Goal: Contribute content: Contribute content

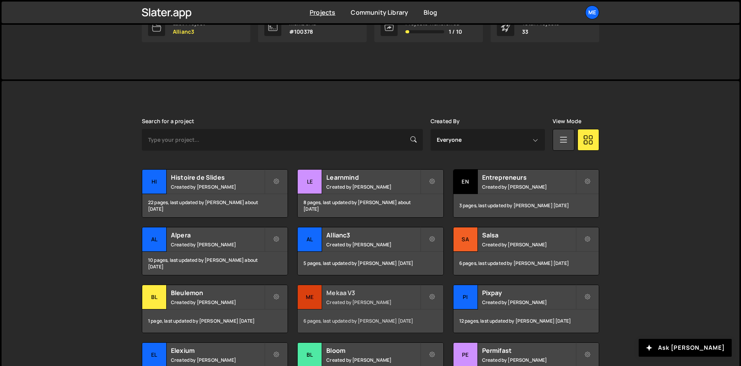
scroll to position [144, 0]
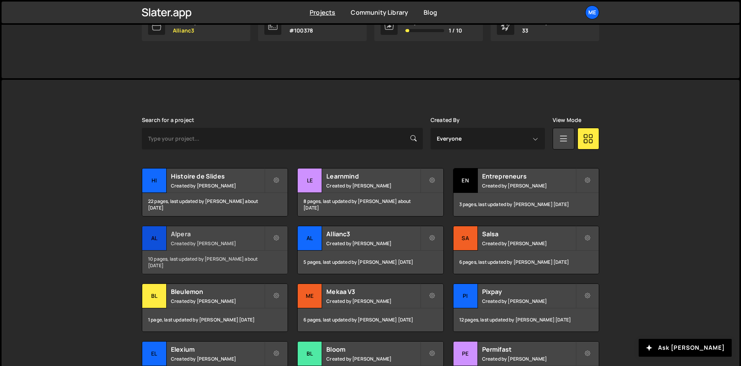
click at [241, 230] on h2 "Alpera" at bounding box center [217, 234] width 93 height 9
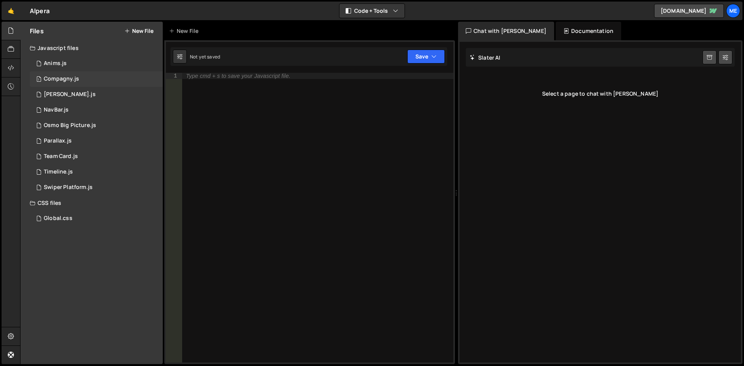
click at [66, 86] on div "1 Compagny.js 0" at bounding box center [96, 79] width 133 height 16
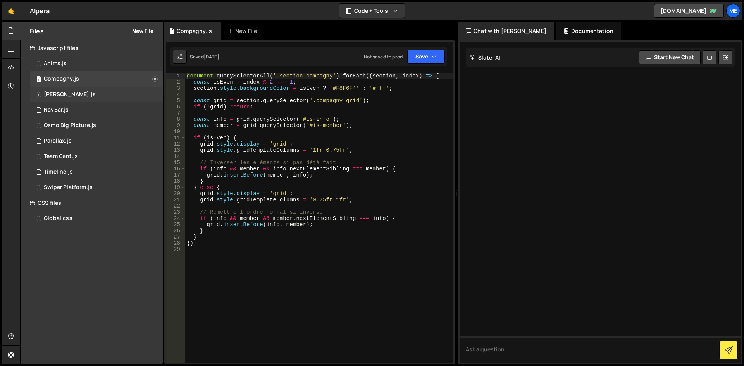
click at [64, 102] on div "1 [PERSON_NAME].js 0" at bounding box center [96, 95] width 133 height 16
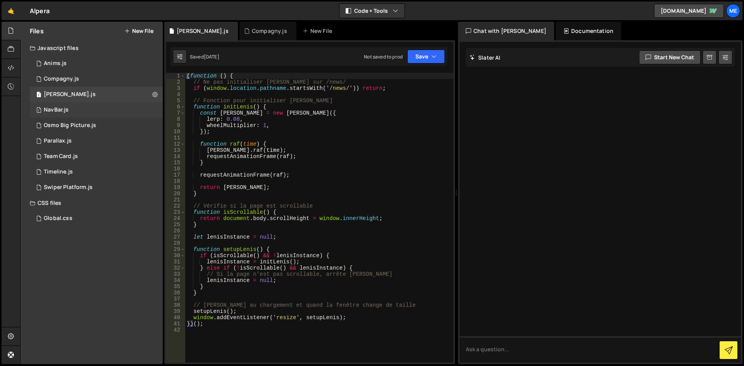
click at [74, 116] on div "1 NavBar.js 0" at bounding box center [96, 110] width 133 height 16
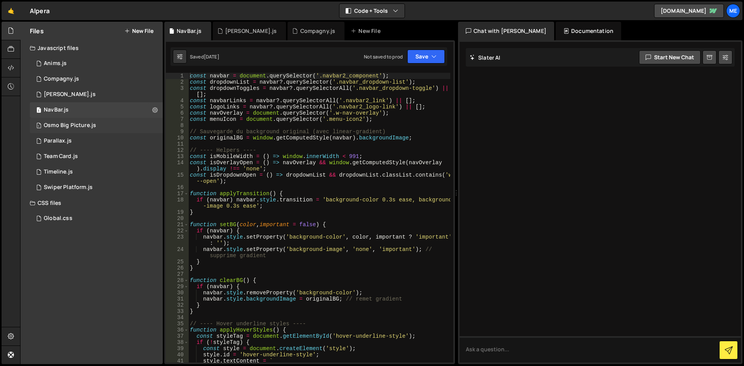
click at [83, 121] on div "1 Osmo Big Picture.js 0" at bounding box center [96, 126] width 133 height 16
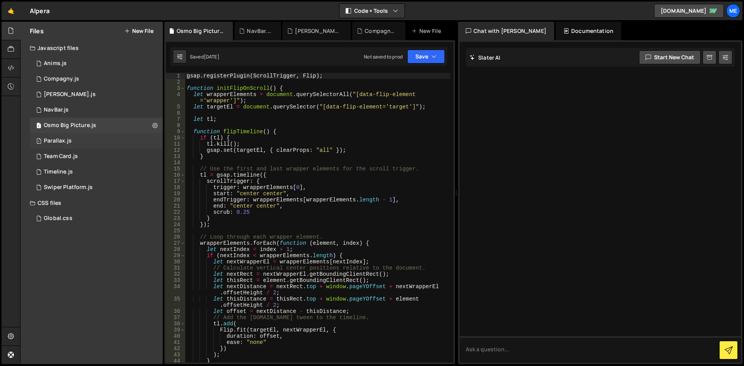
click at [81, 139] on div "1 Parallax.js 0" at bounding box center [96, 141] width 133 height 16
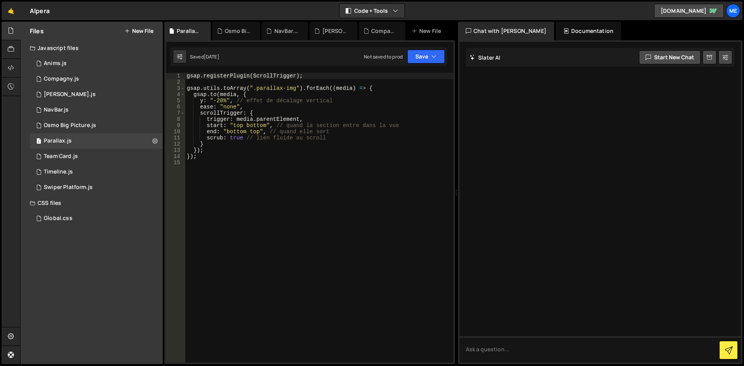
type textarea "});"
click at [287, 148] on div "gsap . registerPlugin ( ScrollTrigger ) ; gsap . utils . toArray ( ".parallax-i…" at bounding box center [319, 224] width 268 height 302
click at [237, 175] on div "gsap . registerPlugin ( ScrollTrigger ) ; gsap . utils . toArray ( ".parallax-i…" at bounding box center [319, 224] width 268 height 302
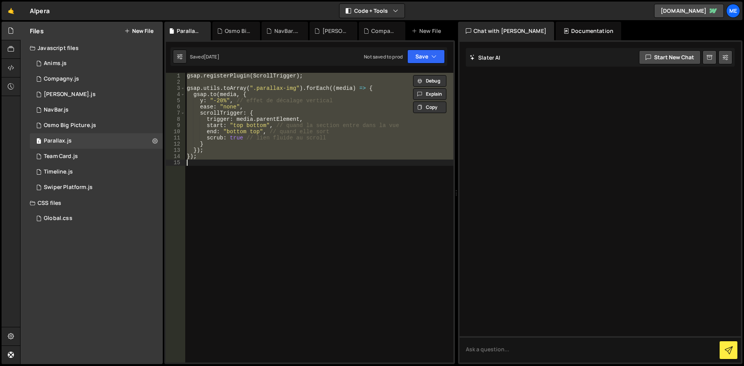
click at [292, 158] on div "gsap . registerPlugin ( ScrollTrigger ) ; gsap . utils . toArray ( ".parallax-i…" at bounding box center [319, 224] width 268 height 302
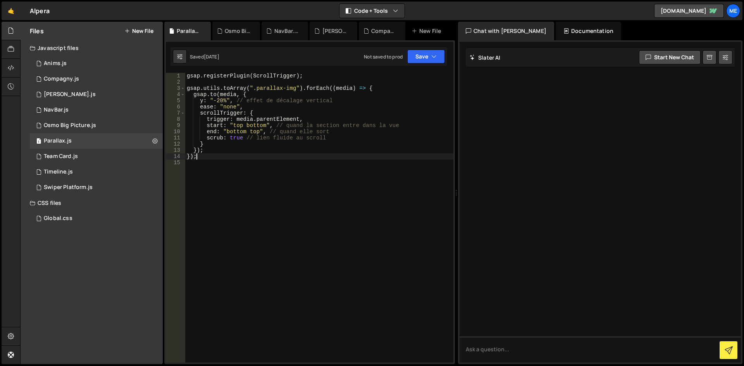
type textarea "});"
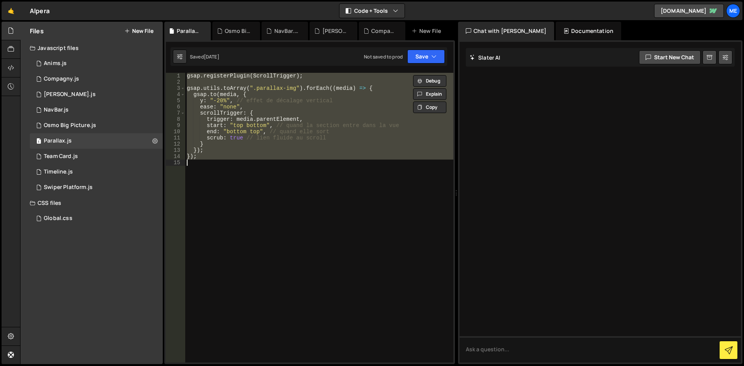
paste textarea
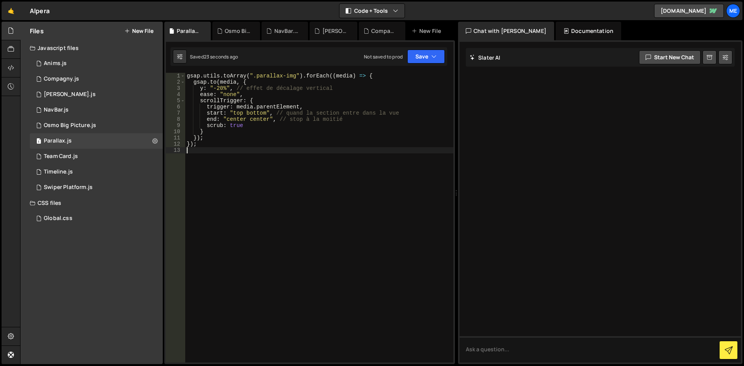
click at [405, 150] on div "gsap . utils . toArray ( ".parallax-img" ) . forEach (( media ) => { gsap . to …" at bounding box center [319, 224] width 268 height 302
click at [288, 169] on div "gsap . utils . toArray ( ".parallax-img" ) . forEach (( media ) => { gsap . to …" at bounding box center [319, 224] width 268 height 302
type textarea "});"
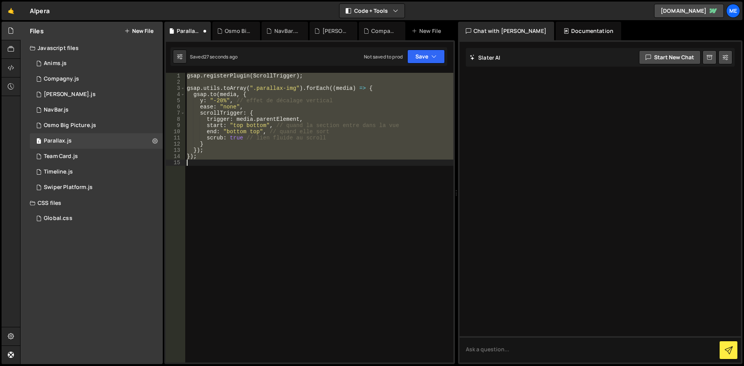
click at [288, 169] on div "gsap . registerPlugin ( ScrollTrigger ) ; gsap . utils . toArray ( ".parallax-i…" at bounding box center [319, 218] width 268 height 290
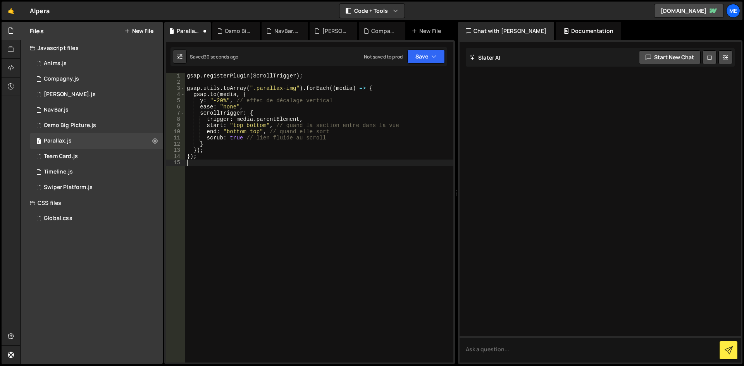
click at [241, 142] on div "gsap . registerPlugin ( ScrollTrigger ) ; gsap . utils . toArray ( ".parallax-i…" at bounding box center [319, 224] width 268 height 302
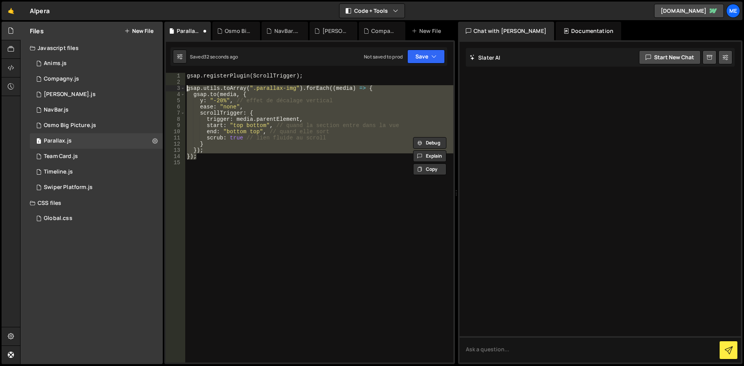
drag, startPoint x: 212, startPoint y: 159, endPoint x: 169, endPoint y: 89, distance: 82.5
click at [169, 89] on div "scrub: true // lien fluide au scroll } 1 2 3 4 5 6 7 8 9 10 11 12 13 14 15 gsap…" at bounding box center [310, 218] width 288 height 290
paste textarea "});"
type textarea "});"
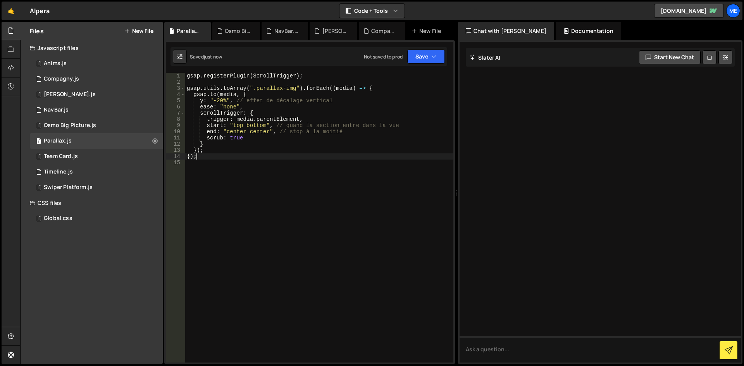
click at [447, 178] on div "gsap . registerPlugin ( ScrollTrigger ) ; gsap . utils . toArray ( ".parallax-i…" at bounding box center [319, 224] width 268 height 302
click at [407, 174] on div "gsap . registerPlugin ( ScrollTrigger ) ; gsap . utils . toArray ( ".parallax-i…" at bounding box center [319, 224] width 268 height 302
click at [242, 166] on div "gsap . registerPlugin ( ScrollTrigger ) ; gsap . utils . toArray ( ".parallax-i…" at bounding box center [319, 224] width 268 height 302
type textarea "});"
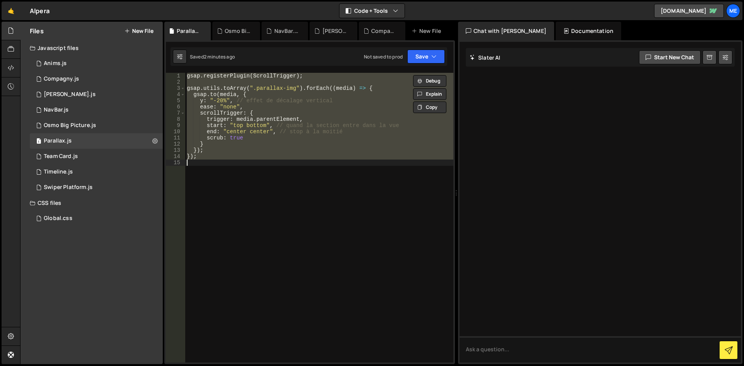
paste textarea
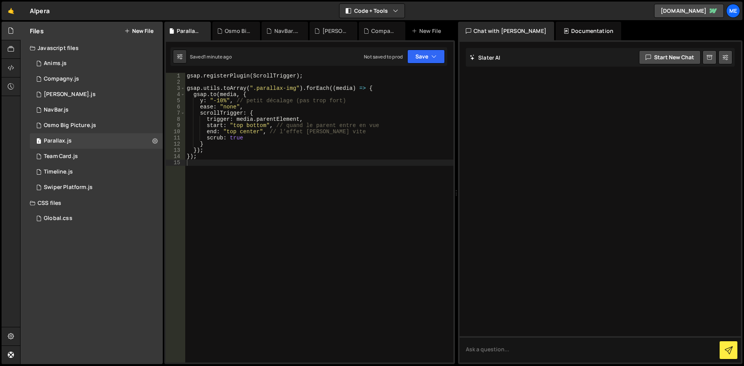
click at [382, 48] on div "Saved 1 minute ago Not saved to prod Upgrade to Edit Save Save to Staging S Sav…" at bounding box center [309, 56] width 277 height 19
click at [325, 95] on div "gsap . registerPlugin ( ScrollTrigger ) ; gsap . utils . toArray ( ".parallax-i…" at bounding box center [319, 224] width 268 height 302
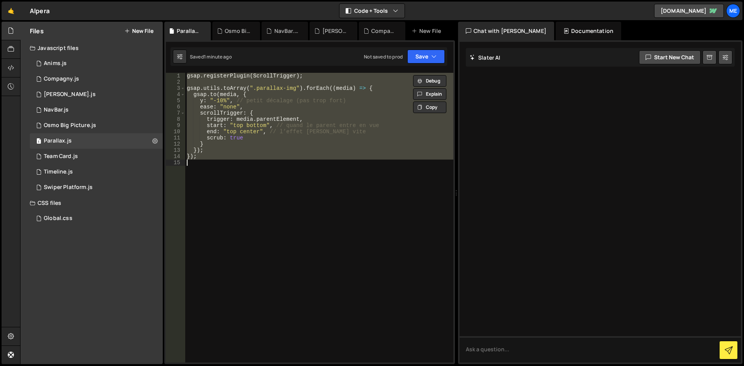
paste textarea "gsap.registerPlugin(ScrollTrigger); gsap.utils.toArray(".parallax-img").forEach…"
click at [373, 122] on div "gsap . registerPlugin ( ScrollTrigger ) ; gsap . utils . toArray ( ".parallax-i…" at bounding box center [319, 224] width 268 height 302
click at [371, 122] on div "gsap . registerPlugin ( ScrollTrigger ) ; gsap . utils . toArray ( ".parallax-i…" at bounding box center [319, 224] width 268 height 302
paste textarea "gsap.registerPlugin(ScrollTrigger); gsap.utils.toArray(".parallax-img").forEach…"
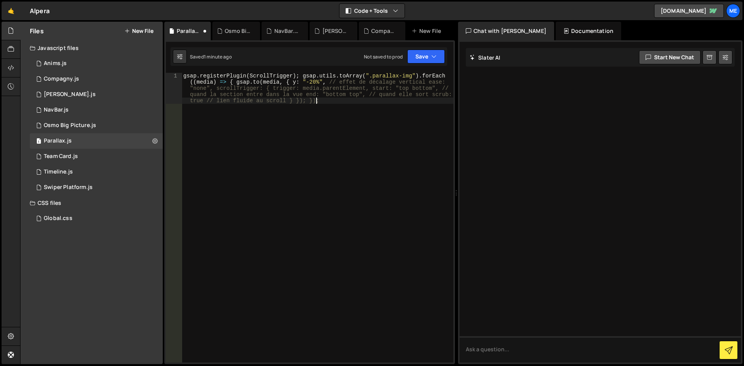
type textarea "gsap.registerPlugin(ScrollTrigger);"
click at [275, 160] on div "gsap . registerPlugin ( ScrollTrigger ) ; gsap . utils . toArray ( ".parallax-i…" at bounding box center [318, 224] width 272 height 302
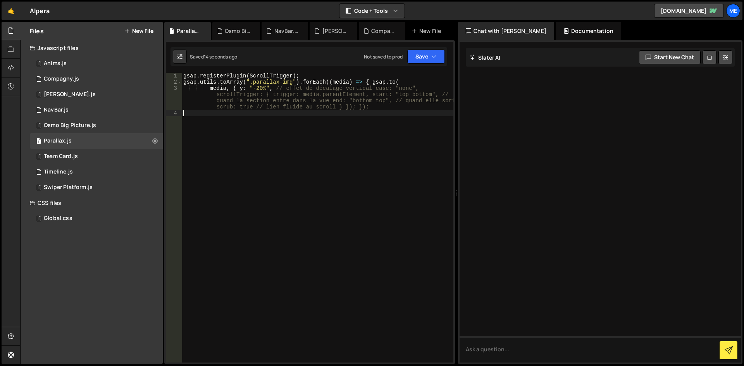
type textarea "media, { y: "-20%", // effet de décalage vertical ease: "none", scrollTrigger: …"
paste textarea
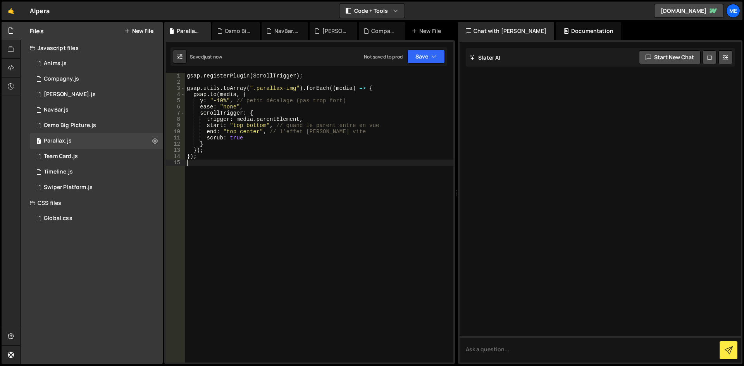
click at [226, 83] on div "gsap . registerPlugin ( ScrollTrigger ) ; gsap . utils . toArray ( ".parallax-i…" at bounding box center [319, 224] width 268 height 302
drag, startPoint x: 238, startPoint y: 102, endPoint x: 238, endPoint y: 106, distance: 4.0
click at [238, 102] on div "gsap . registerPlugin ( ScrollTrigger ) ; gsap . utils . toArray ( ".parallax-i…" at bounding box center [319, 224] width 268 height 302
click at [233, 96] on div "gsap . registerPlugin ( ScrollTrigger ) ; gsap . utils . toArray ( ".parallax-i…" at bounding box center [319, 224] width 268 height 302
drag, startPoint x: 219, startPoint y: 100, endPoint x: 216, endPoint y: 99, distance: 4.0
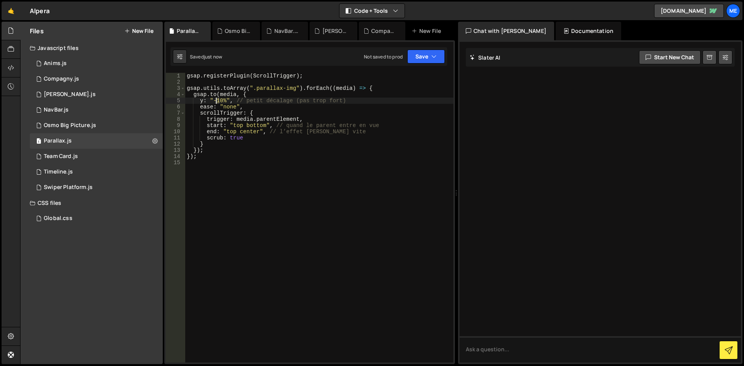
click at [216, 99] on div "gsap . registerPlugin ( ScrollTrigger ) ; gsap . utils . toArray ( ".parallax-i…" at bounding box center [319, 224] width 268 height 302
click at [260, 136] on div "gsap . registerPlugin ( ScrollTrigger ) ; gsap . utils . toArray ( ".parallax-i…" at bounding box center [319, 224] width 268 height 302
click at [293, 92] on div "gsap . registerPlugin ( ScrollTrigger ) ; gsap . utils . toArray ( ".parallax-i…" at bounding box center [319, 224] width 268 height 302
click at [334, 146] on div "gsap . registerPlugin ( ScrollTrigger ) ; gsap . utils . toArray ( ".parallax-i…" at bounding box center [319, 224] width 268 height 302
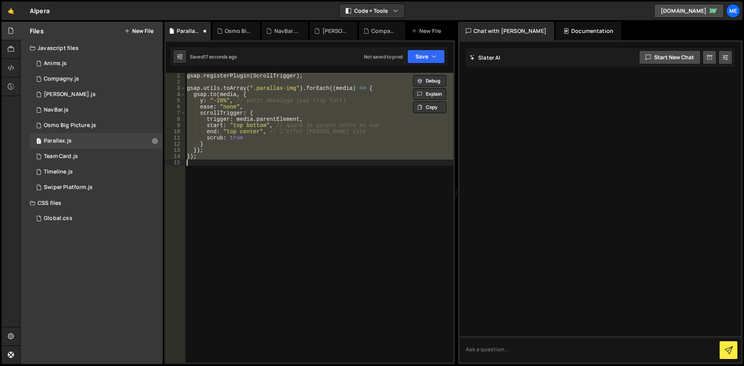
scroll to position [0, 0]
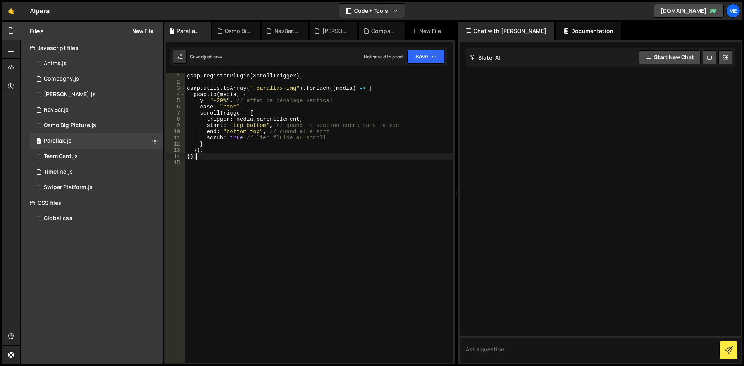
click at [221, 100] on div "gsap . registerPlugin ( ScrollTrigger ) ; gsap . utils . toArray ( ".parallax-i…" at bounding box center [319, 224] width 268 height 302
type textarea "y: "-15", // effet de décalage vertical"
click at [126, 35] on div "Files New File" at bounding box center [92, 31] width 142 height 19
click at [129, 30] on icon at bounding box center [126, 31] width 5 height 6
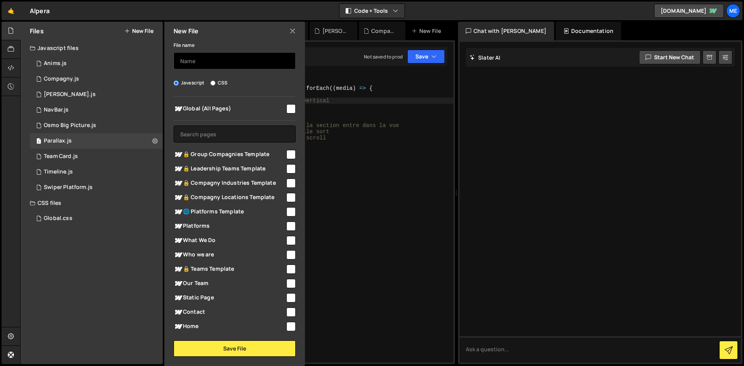
click at [244, 62] on input "text" at bounding box center [235, 60] width 122 height 17
click at [96, 186] on div "1 Swiper Platform.js 0" at bounding box center [96, 188] width 133 height 16
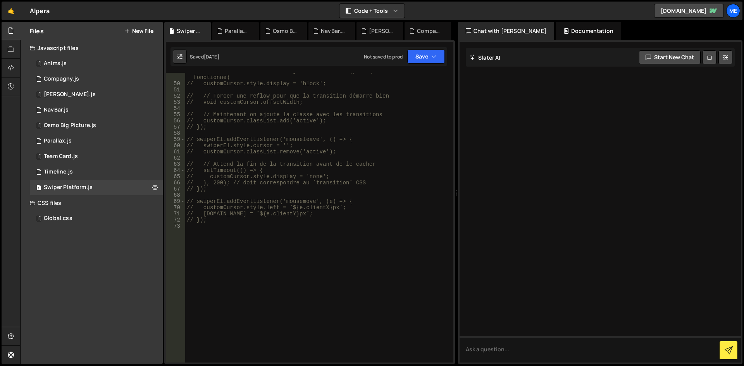
click at [271, 276] on div "// // Rendre visible AVANT d'ajouter la classe (pour que la transition fonction…" at bounding box center [317, 222] width 265 height 309
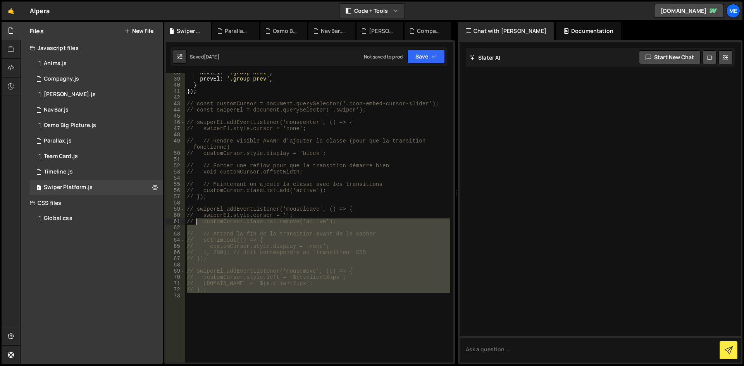
scroll to position [209, 0]
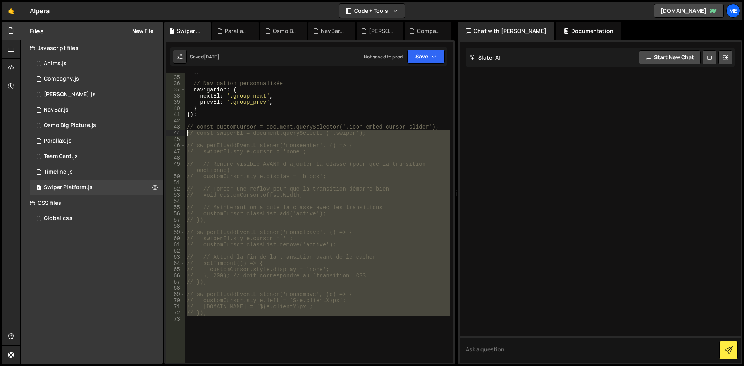
drag, startPoint x: 210, startPoint y: 270, endPoint x: 169, endPoint y: 129, distance: 147.2
click at [169, 129] on div "34 35 36 37 38 39 40 41 42 43 44 45 46 47 48 49 50 51 52 53 54 55 56 57 58 59 6…" at bounding box center [310, 218] width 288 height 290
type textarea "// const customCursor = document.querySelector('.icon-embed-cursor-slider'); //…"
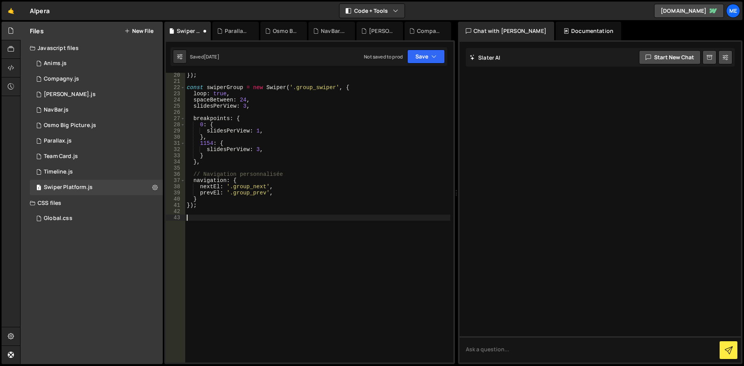
scroll to position [138, 0]
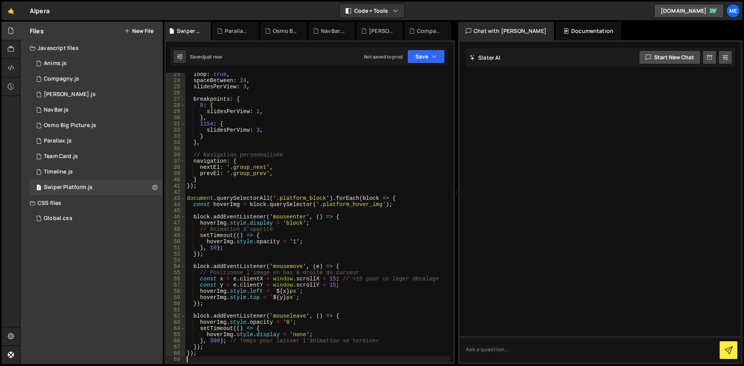
click at [374, 213] on div "loop : true , spaceBetween : 24 , slidesPerView : 3 , breakpoints : { 0 : { sli…" at bounding box center [317, 222] width 265 height 302
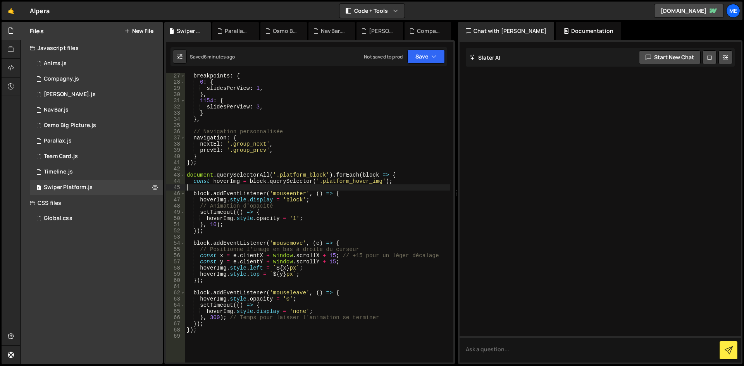
scroll to position [161, 0]
drag, startPoint x: 324, startPoint y: 173, endPoint x: 275, endPoint y: 176, distance: 48.9
click at [275, 176] on div "breakpoints : { 0 : { slidesPerView : 1 , } , 1154 : { slidesPerView : 3 , } } …" at bounding box center [317, 224] width 265 height 302
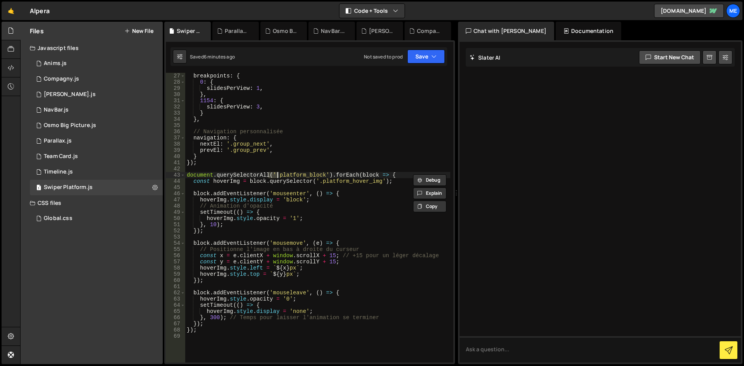
paste textarea "swiper-slide"
click at [289, 172] on div "breakpoints : { 0 : { slidesPerView : 1 , } , 1154 : { slidesPerView : 3 , } } …" at bounding box center [317, 224] width 265 height 302
drag, startPoint x: 323, startPoint y: 176, endPoint x: 277, endPoint y: 175, distance: 45.8
click at [277, 175] on div "breakpoints : { 0 : { slidesPerView : 1 , } , 1154 : { slidesPerView : 3 , } } …" at bounding box center [317, 224] width 265 height 302
paste textarea "swiper-slide"
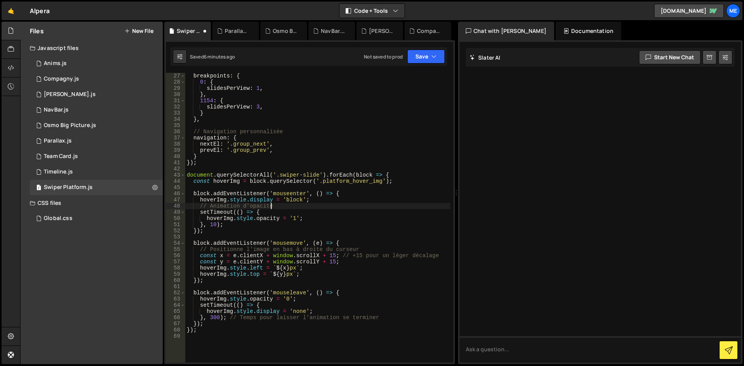
click at [347, 204] on div "breakpoints : { 0 : { slidesPerView : 1 , } , 1154 : { slidesPerView : 3 , } } …" at bounding box center [317, 224] width 265 height 302
click at [362, 195] on div "breakpoints : { 0 : { slidesPerView : 1 , } , 1154 : { slidesPerView : 3 , } } …" at bounding box center [317, 224] width 265 height 302
type textarea "});"
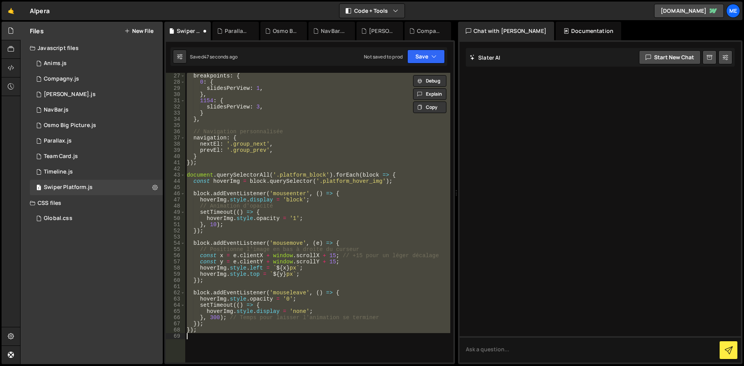
click at [347, 186] on div "breakpoints : { 0 : { slidesPerView : 1 , } , 1154 : { slidesPerView : 3 , } } …" at bounding box center [317, 218] width 265 height 290
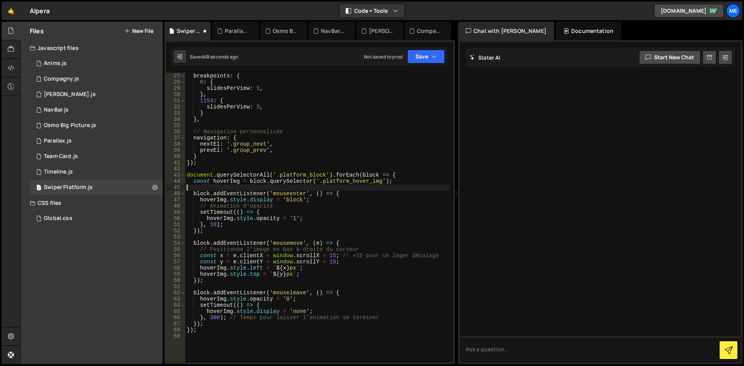
click at [326, 245] on div "breakpoints : { 0 : { slidesPerView : 1 , } , 1154 : { slidesPerView : 3 , } } …" at bounding box center [317, 224] width 265 height 302
type textarea "block.addEventListener('mousemove', (e) => {"
click at [286, 286] on div "breakpoints : { 0 : { slidesPerView : 1 , } , 1154 : { slidesPerView : 3 , } } …" at bounding box center [317, 224] width 265 height 302
click at [201, 337] on div "breakpoints : { 0 : { slidesPerView : 1 , } , 1154 : { slidesPerView : 3 , } } …" at bounding box center [317, 224] width 265 height 302
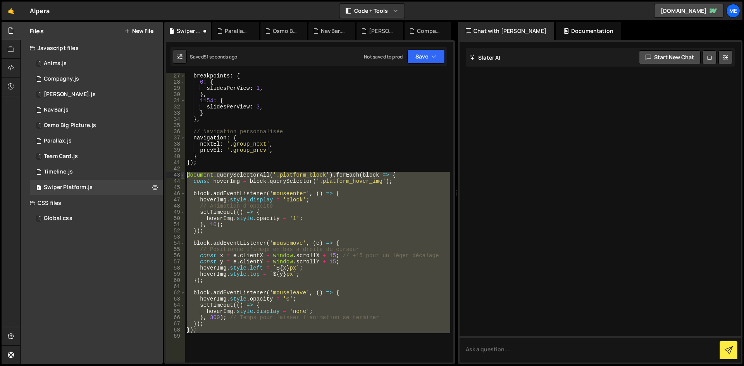
drag, startPoint x: 201, startPoint y: 334, endPoint x: 183, endPoint y: 176, distance: 159.1
click at [183, 176] on div "27 28 29 30 31 32 33 34 35 36 37 38 39 40 41 42 43 44 45 46 47 48 49 50 51 52 5…" at bounding box center [310, 218] width 288 height 290
type textarea "document.querySelectorAll('.platform_block').forEach(block => { const hoverImg …"
paste textarea
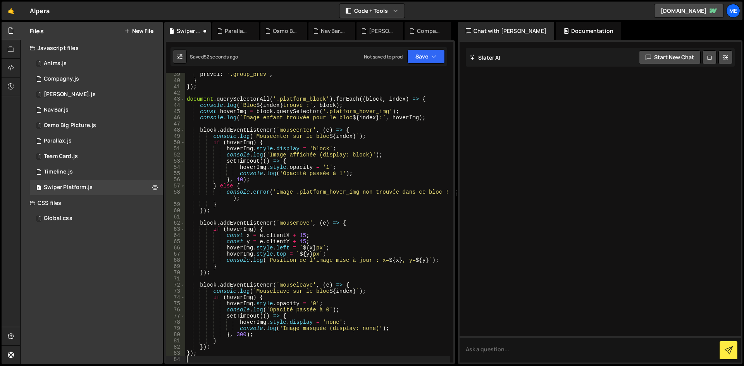
scroll to position [237, 0]
click at [305, 220] on div "prevEl : '.group_prev' , } }) ; document . querySelectorAll ( '.platform_block'…" at bounding box center [317, 222] width 265 height 302
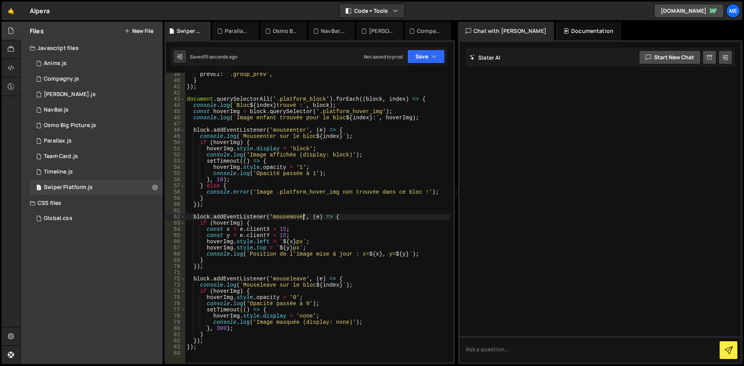
click at [329, 346] on div "prevEl : '.group_prev' , } }) ; document . querySelectorAll ( '.platform_block'…" at bounding box center [317, 222] width 265 height 302
type textarea "});"
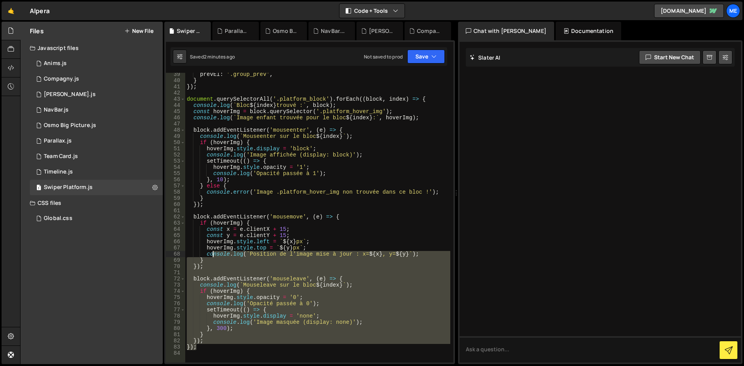
scroll to position [214, 0]
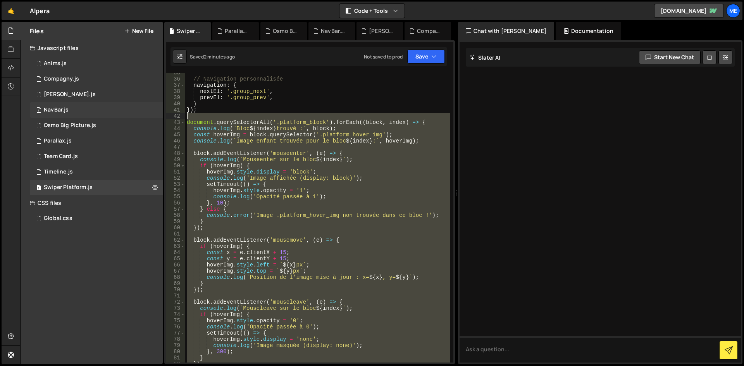
paste textarea
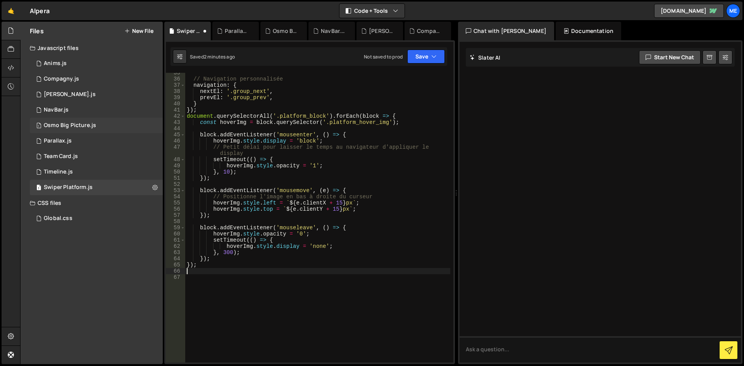
drag, startPoint x: 214, startPoint y: 254, endPoint x: 158, endPoint y: 119, distance: 146.6
click at [158, 119] on div "Files New File Javascript files 1 Anims.js 0 1 Compagny.js 0 1 [PERSON_NAME].js…" at bounding box center [382, 193] width 724 height 343
type textarea "}); });"
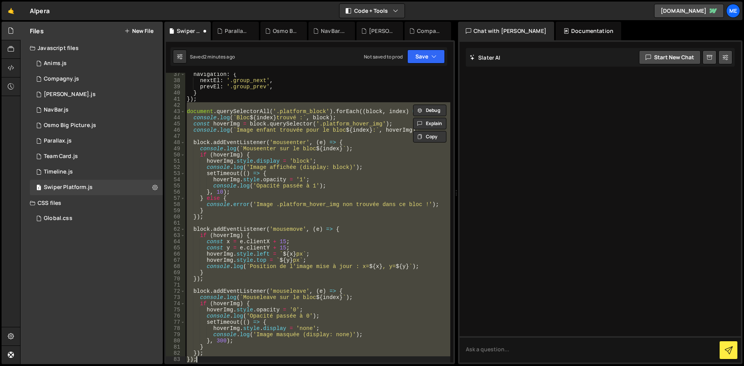
scroll to position [271, 0]
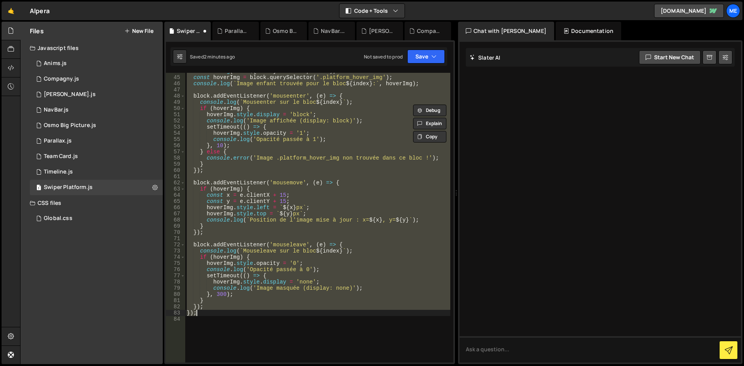
click at [191, 324] on div "console . log ( ` Bloc ${ index } trouvé : ` , block ) ; const hoverImg = block…" at bounding box center [317, 219] width 265 height 302
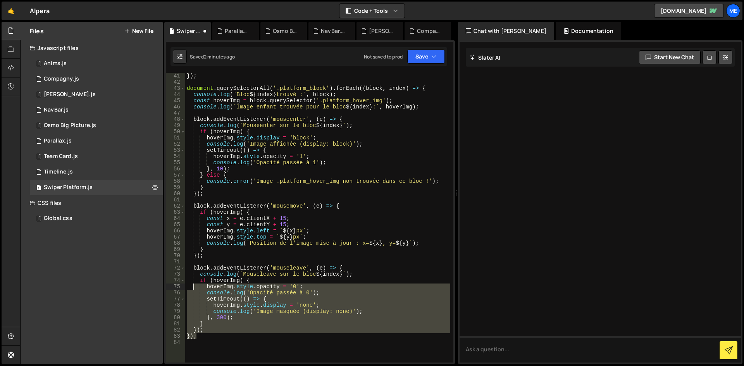
scroll to position [248, 0]
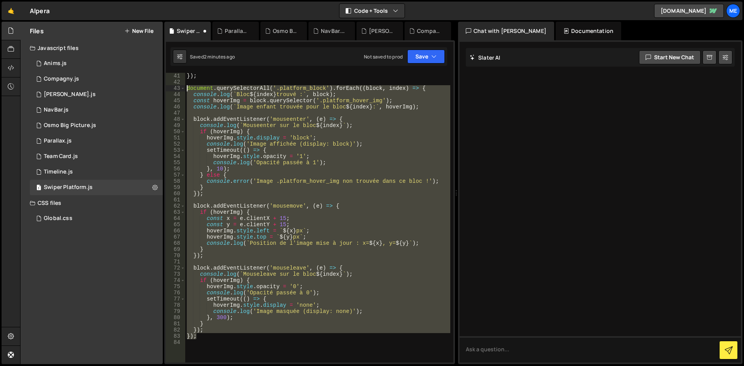
drag, startPoint x: 204, startPoint y: 312, endPoint x: 166, endPoint y: 85, distance: 230.0
click at [166, 85] on div "1 Type cmd + s to save your Javascript file. הההההההההההההההההההההההההההההההההה…" at bounding box center [309, 202] width 291 height 324
type textarea "document.querySelectorAll('.platform_block').forEach((block, index) => { consol…"
paste textarea
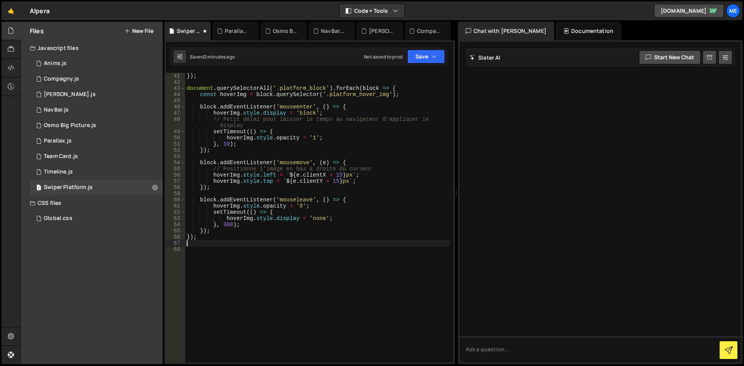
click at [339, 222] on div "}) ; document . querySelectorAll ( '.platform_block' ) . forEach ( block => { c…" at bounding box center [317, 224] width 265 height 302
type textarea "}, 300); });"
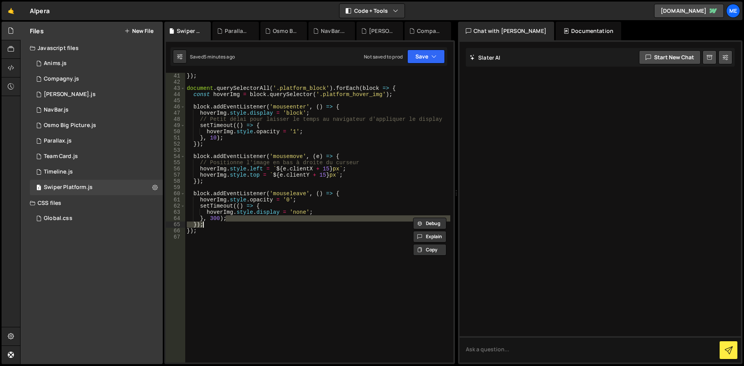
click at [220, 288] on div "}) ; document . querySelectorAll ( '.platform_block' ) . forEach ( block => { c…" at bounding box center [317, 224] width 265 height 302
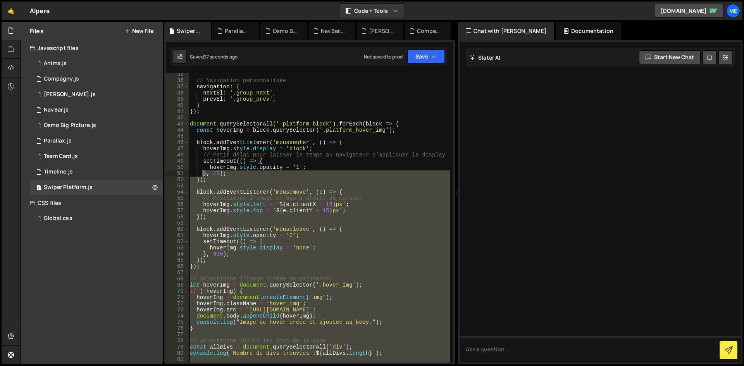
scroll to position [189, 0]
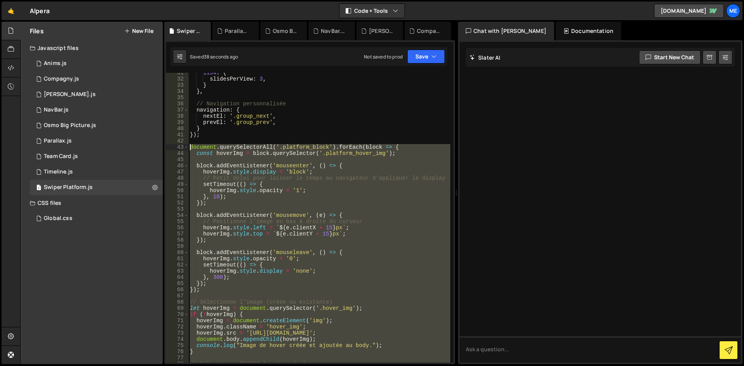
drag, startPoint x: 206, startPoint y: 269, endPoint x: 169, endPoint y: 147, distance: 127.4
click at [169, 147] on div "31 32 33 34 35 36 37 38 39 40 41 42 43 44 45 46 47 48 49 50 51 52 53 54 55 56 5…" at bounding box center [310, 218] width 288 height 290
type textarea "document.querySelectorAll('.platform_block').forEach(block => { const hoverImg …"
paste textarea
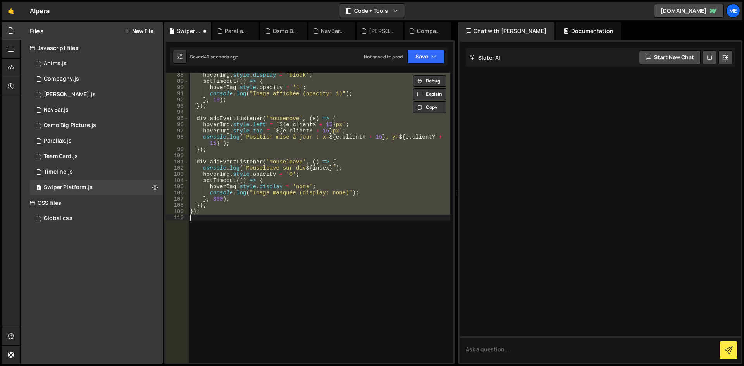
scroll to position [540, 0]
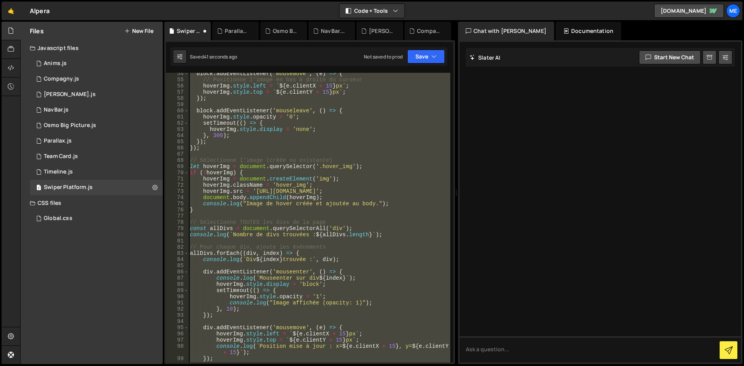
click at [259, 210] on div "block . addEventListener ( 'mousemove' , ( e ) => { // Positionne l'image en ba…" at bounding box center [319, 218] width 262 height 290
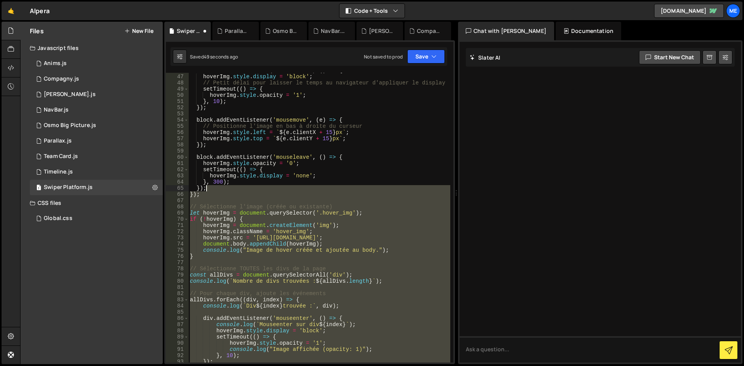
scroll to position [285, 0]
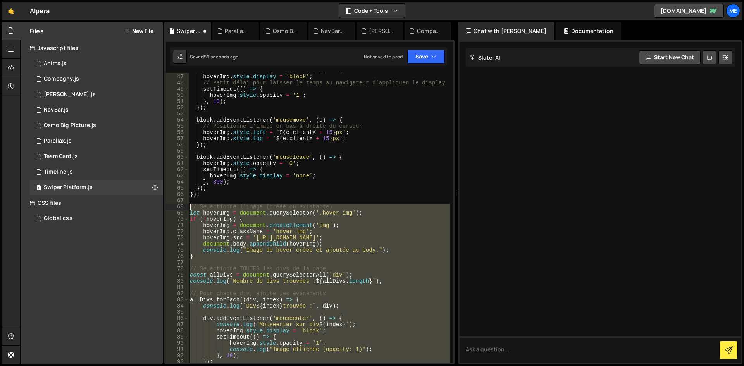
drag, startPoint x: 211, startPoint y: 306, endPoint x: 183, endPoint y: 209, distance: 100.5
click at [183, 209] on div "} 46 47 48 49 50 51 52 53 54 55 56 57 58 59 60 61 62 63 64 65 66 67 68 69 70 71…" at bounding box center [310, 218] width 288 height 290
type textarea "// Sélectionne l'image (créée ou existante) let hoverImg = document.querySelect…"
paste textarea
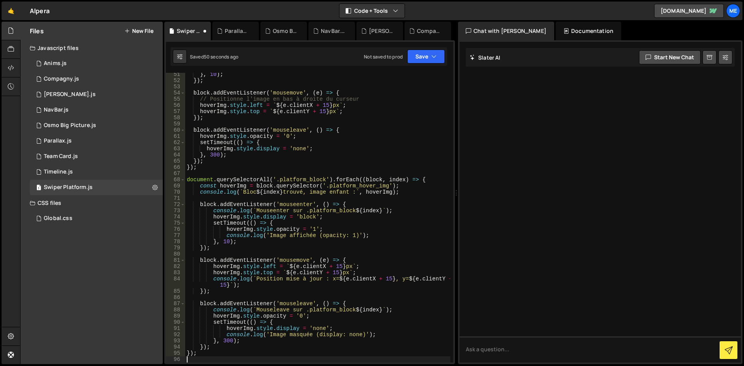
click at [297, 210] on div "} , 10 ) ; }) ; block . addEventListener ( 'mousemove' , ( e ) => { // Position…" at bounding box center [317, 222] width 265 height 302
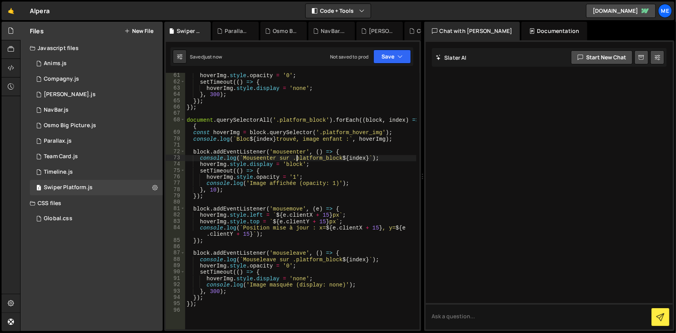
scroll to position [388, 0]
click at [329, 220] on div "hoverImg . style . opacity = '0' ; setTimeout (( ) => { hoverImg . style . disp…" at bounding box center [300, 207] width 231 height 270
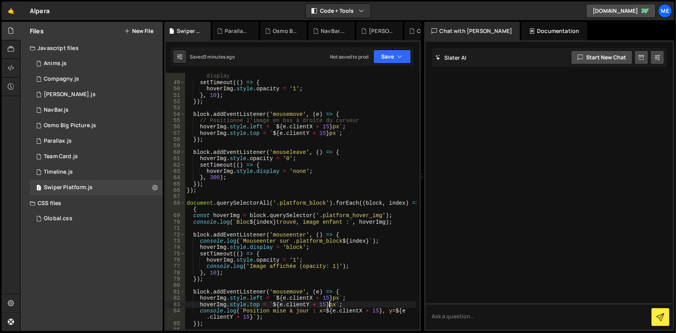
click at [238, 258] on div "// Petit délai pour laisser le temps au navigateur d'appliquer le display setTi…" at bounding box center [300, 205] width 231 height 276
type textarea "hoverImg.style.opacity = '1';"
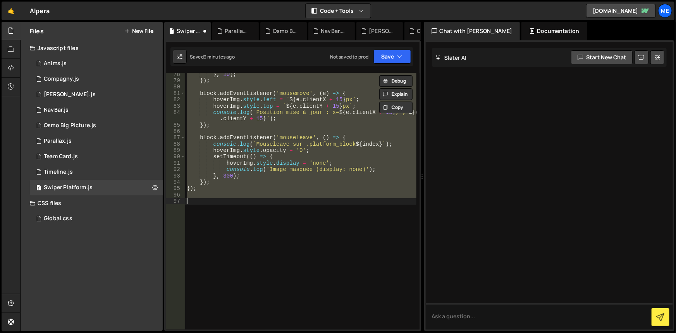
type textarea "}); });"
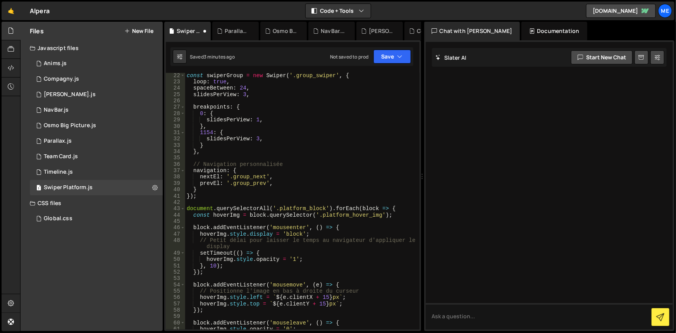
scroll to position [112, 0]
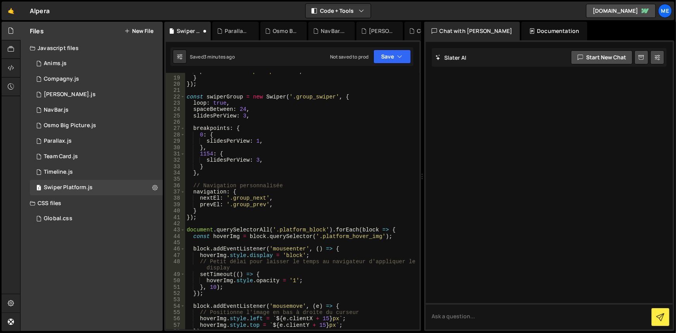
click at [293, 226] on div "prevEl : '.arrow-prev-platform' , } }) ; const swiperGroup = new Swiper ( '.gro…" at bounding box center [300, 203] width 231 height 270
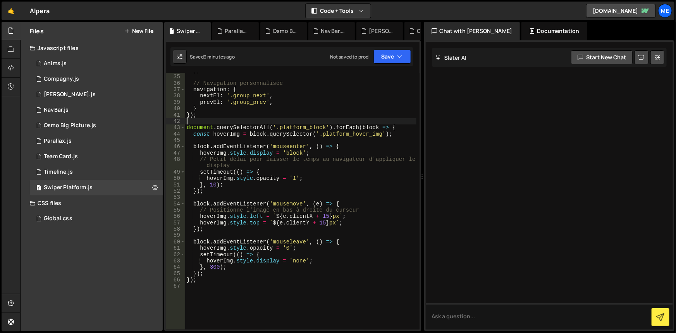
scroll to position [215, 0]
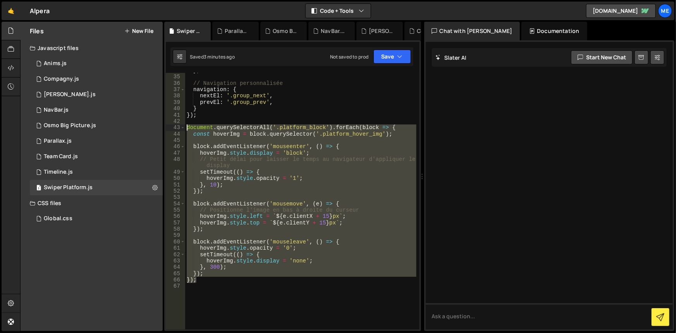
drag, startPoint x: 202, startPoint y: 280, endPoint x: 167, endPoint y: 125, distance: 159.5
click at [167, 125] on div "34 35 36 37 38 39 40 41 42 43 44 45 46 47 48 49 50 51 52 53 54 55 56 57 58 59 6…" at bounding box center [293, 201] width 254 height 257
type textarea "document.querySelectorAll('.platform_block').forEach(block => { const hoverImg …"
paste textarea
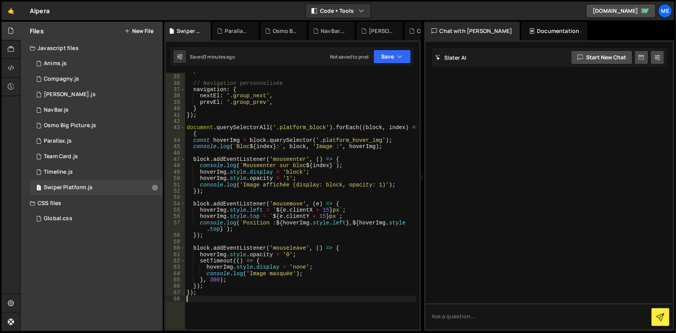
click at [297, 95] on div "} , // Navigation personnalisée navigation : { nextEl : '.group_next' , prevEl …" at bounding box center [300, 202] width 231 height 270
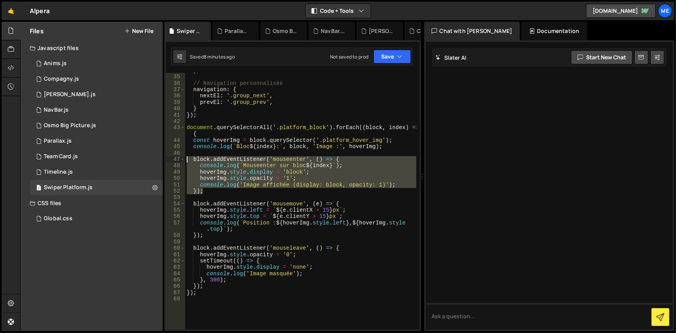
drag, startPoint x: 207, startPoint y: 193, endPoint x: 175, endPoint y: 159, distance: 46.4
click at [175, 159] on div "nextEl: '.group_next', 34 35 36 37 38 39 40 41 42 43 44 45 46 47 48 49 50 51 52…" at bounding box center [293, 201] width 254 height 257
paste textarea "}"
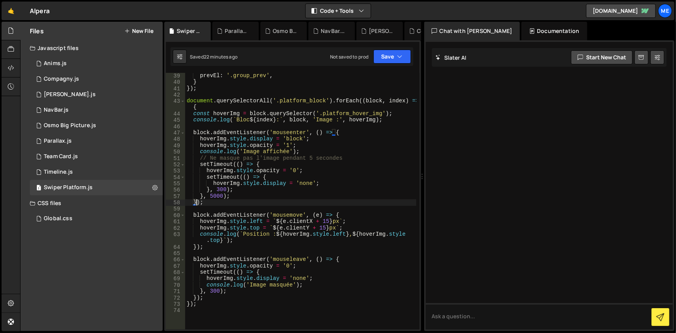
scroll to position [305, 0]
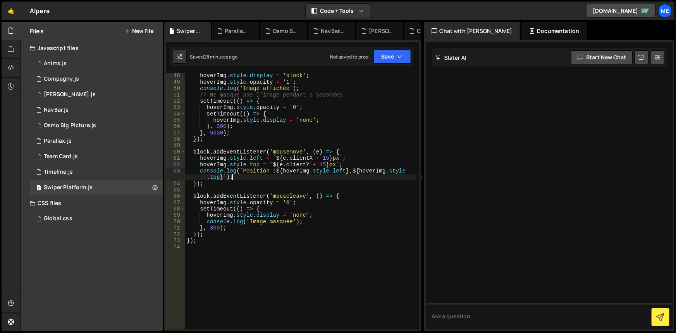
click at [345, 178] on div "hoverImg . style . display = 'block' ; hoverImg . style . opacity = '1' ; conso…" at bounding box center [300, 207] width 231 height 270
click at [222, 236] on div "hoverImg . style . display = 'block' ; hoverImg . style . opacity = '1' ; conso…" at bounding box center [300, 207] width 231 height 270
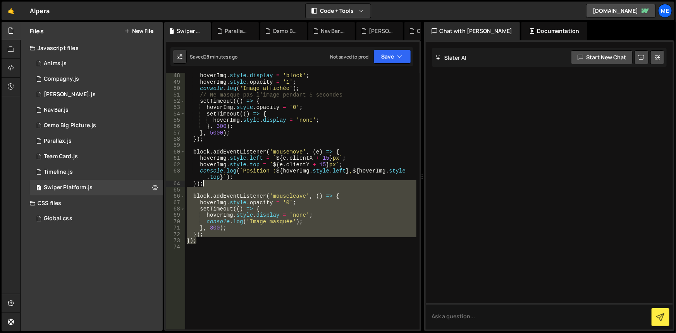
scroll to position [220, 0]
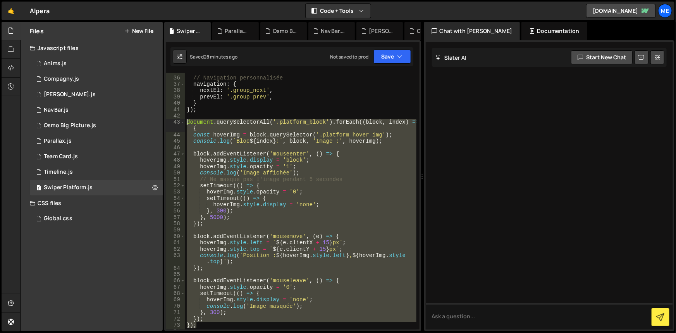
paste textarea
drag, startPoint x: 215, startPoint y: 242, endPoint x: 170, endPoint y: 121, distance: 128.7
click at [170, 121] on div "}); 35 36 37 38 39 40 41 42 43 44 45 46 47 48 49 50 51 52 53 54 55 56 57 58 59 …" at bounding box center [293, 201] width 254 height 257
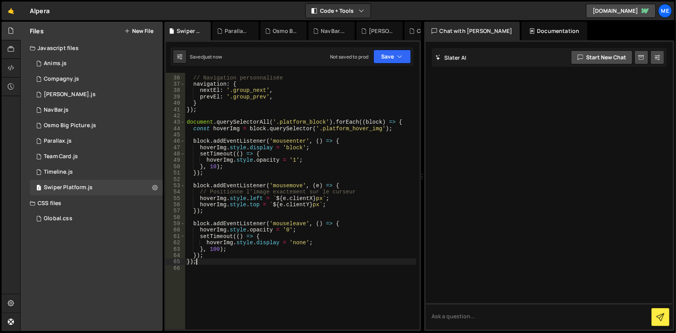
click at [314, 237] on div "// Navigation personnalisée navigation : { nextEl : '.group_next' , prevEl : '.…" at bounding box center [300, 203] width 231 height 270
drag, startPoint x: 205, startPoint y: 269, endPoint x: 202, endPoint y: 263, distance: 7.1
click at [202, 264] on div "// Navigation personnalisée navigation : { nextEl : '.group_next' , prevEl : '.…" at bounding box center [300, 203] width 231 height 270
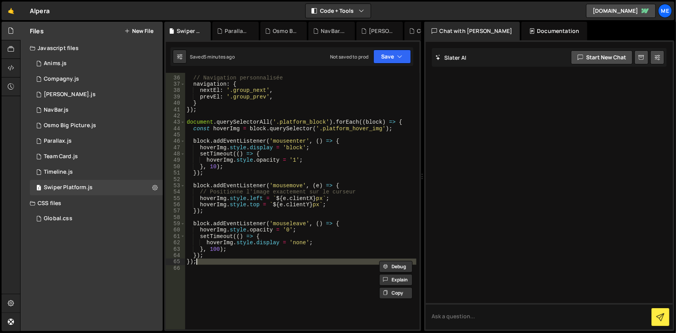
click at [205, 260] on div "// Navigation personnalisée navigation : { nextEl : '.group_next' , prevEl : '.…" at bounding box center [300, 201] width 231 height 257
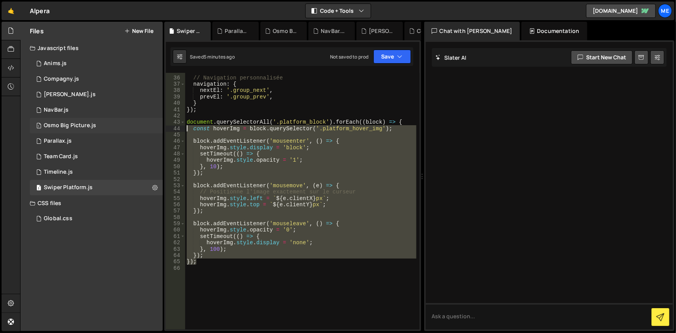
drag, startPoint x: 213, startPoint y: 262, endPoint x: 138, endPoint y: 122, distance: 159.4
click at [138, 122] on div "Files New File Javascript files 1 Anims.js 0 1 Compagny.js 0 1 [PERSON_NAME].js…" at bounding box center [348, 177] width 656 height 310
type textarea "document.querySelectorAll('.platform_block').forEach((block) => { const hoverIm…"
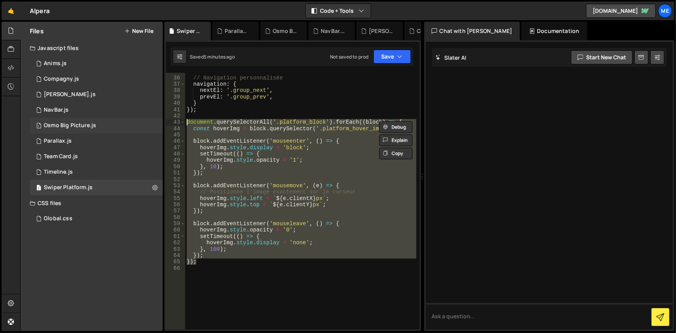
paste textarea
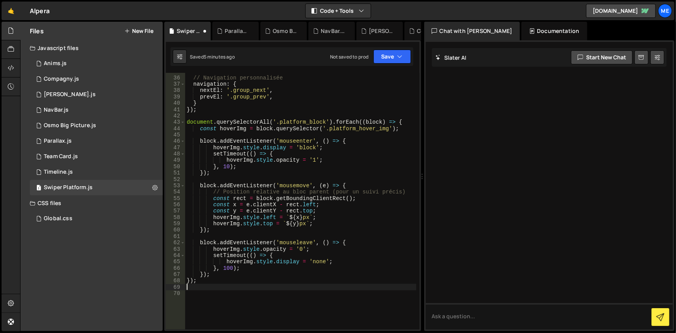
click at [338, 200] on div "// Navigation personnalisée navigation : { nextEl : '.group_next' , prevEl : '.…" at bounding box center [300, 203] width 231 height 270
type textarea "const rect = block.getBoundingClientRect();"
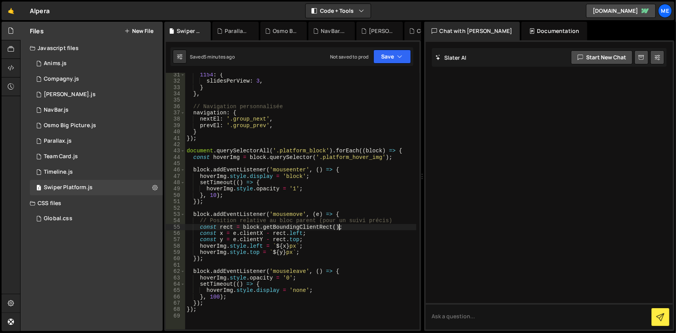
scroll to position [226, 0]
